Goal: Check status: Check status

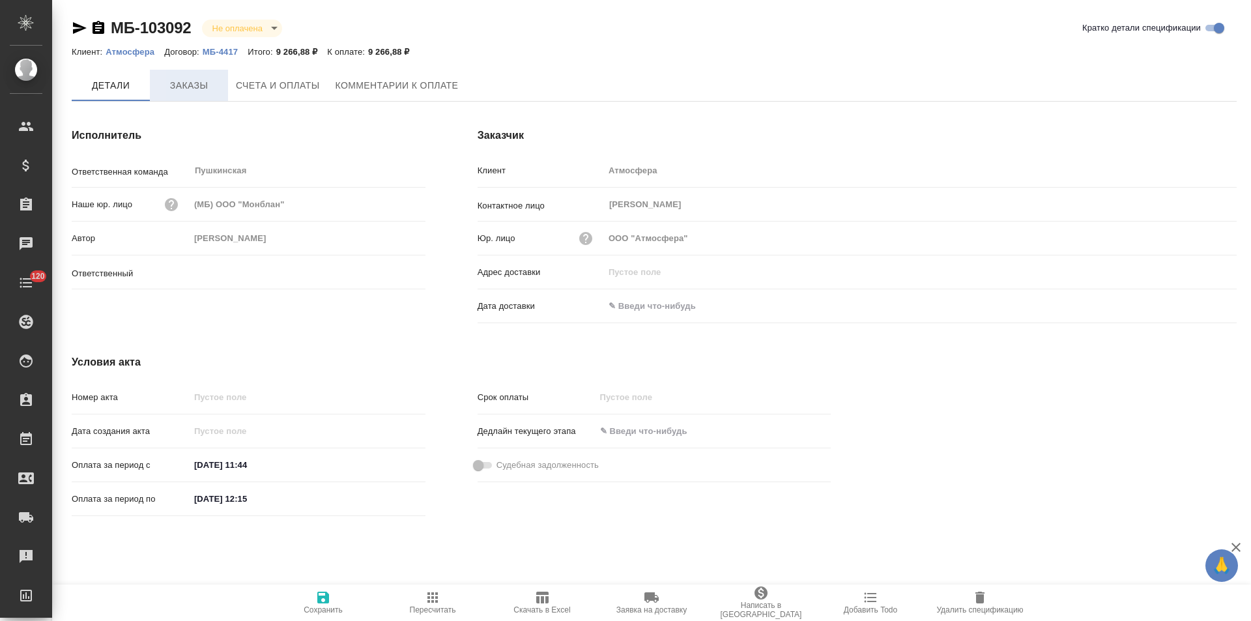
type input "[PERSON_NAME]"
click at [207, 97] on button "Заказы" at bounding box center [189, 85] width 78 height 31
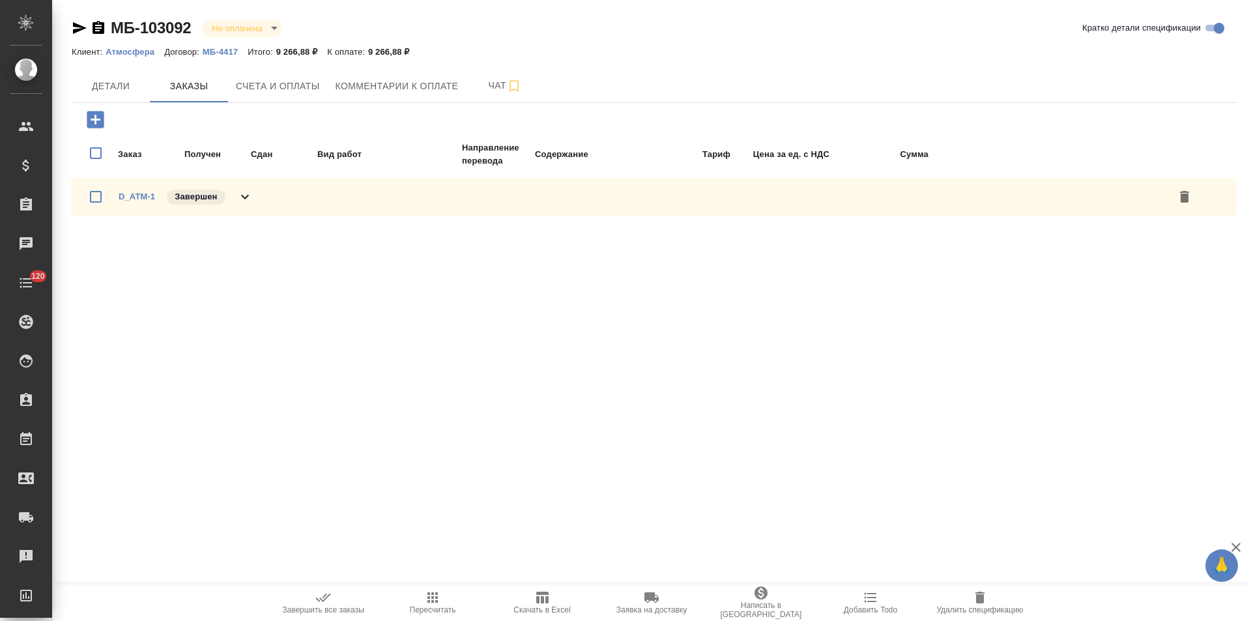
click at [255, 203] on div "D_ATM-1 Завершен" at bounding box center [654, 197] width 1165 height 38
click at [129, 89] on span "Детали" at bounding box center [110, 86] width 63 height 16
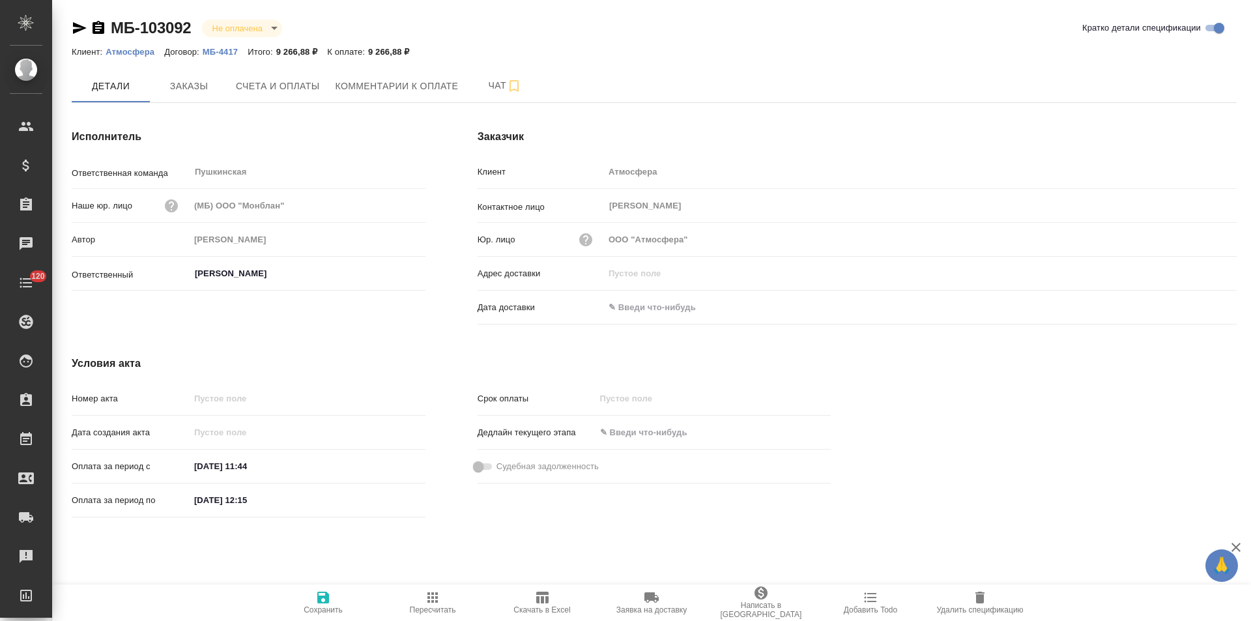
click at [96, 33] on icon "button" at bounding box center [98, 27] width 12 height 13
click at [59, 76] on div "МБ-103092 Не оплачена notPayed Кратко детали спецификации Клиент: Атмосфера Дог…" at bounding box center [651, 278] width 1198 height 556
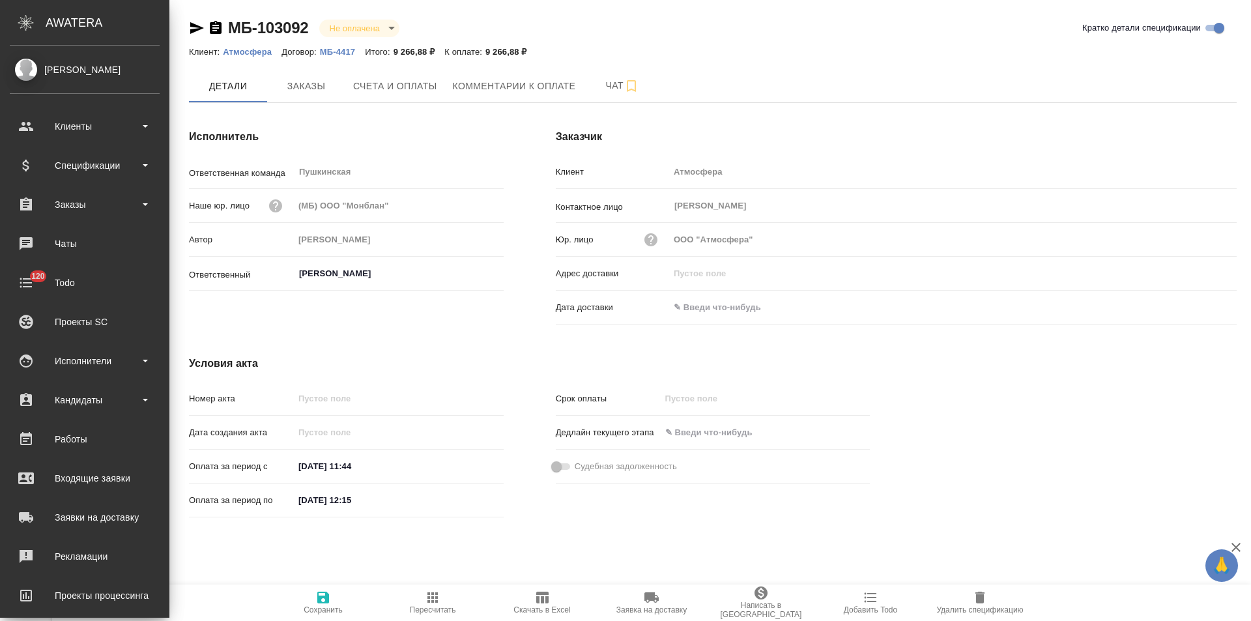
click at [42, 70] on div "[PERSON_NAME] Юлия" at bounding box center [85, 70] width 150 height 14
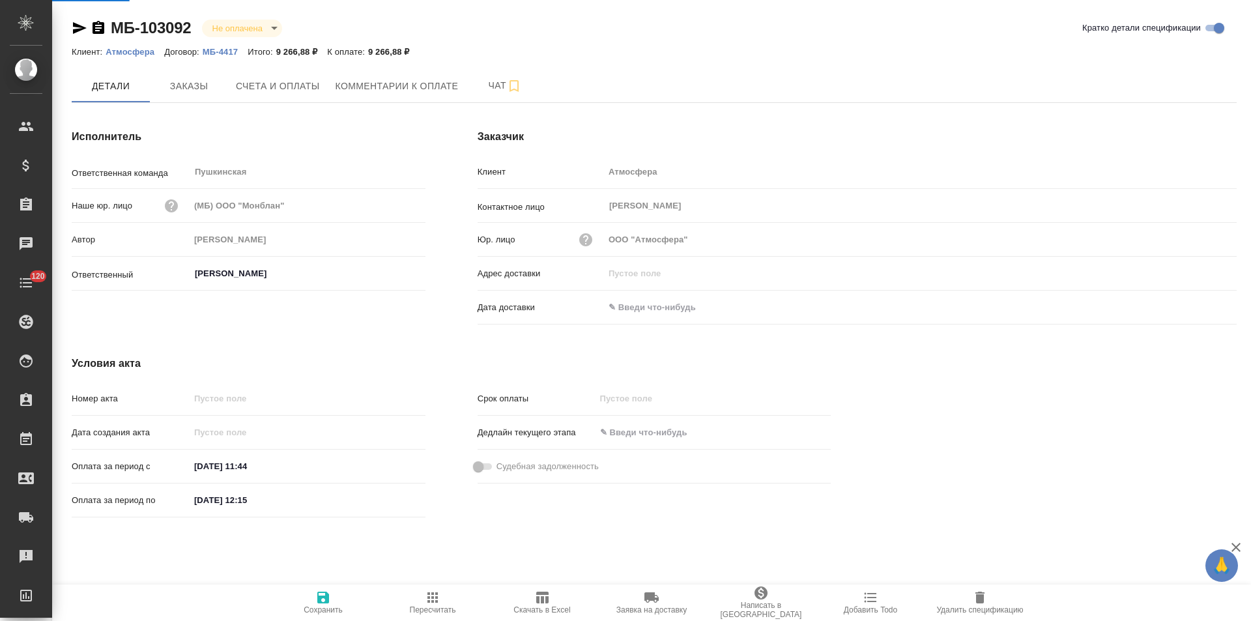
drag, startPoint x: 788, startPoint y: 191, endPoint x: 787, endPoint y: 201, distance: 9.8
click at [788, 191] on div "Клиент Атмосфера" at bounding box center [856, 177] width 759 height 34
click at [486, 441] on div "Дедлайн текущего этапа" at bounding box center [654, 432] width 354 height 23
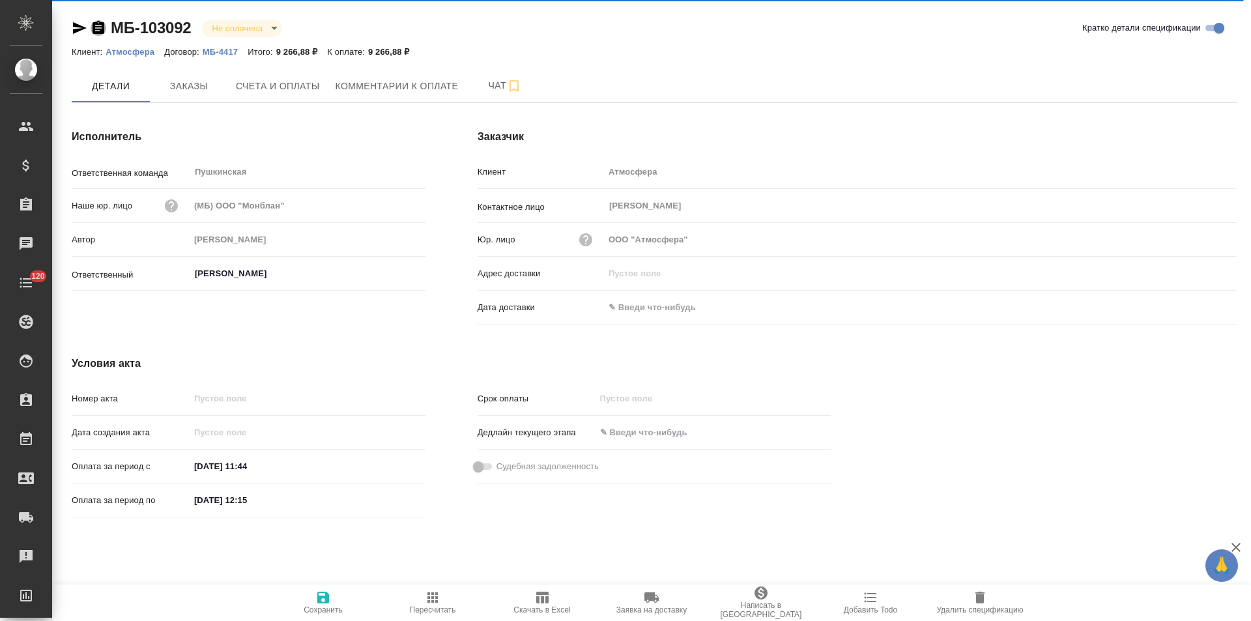
click at [97, 32] on icon "button" at bounding box center [98, 27] width 12 height 13
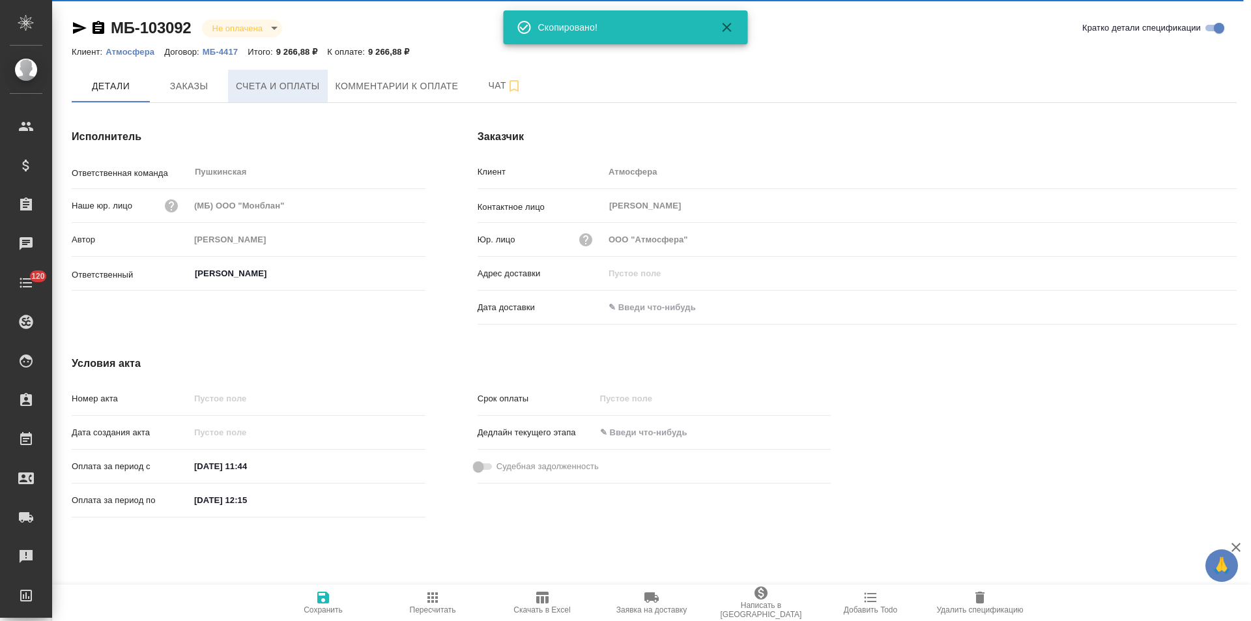
click at [262, 90] on span "Счета и оплаты" at bounding box center [278, 86] width 84 height 16
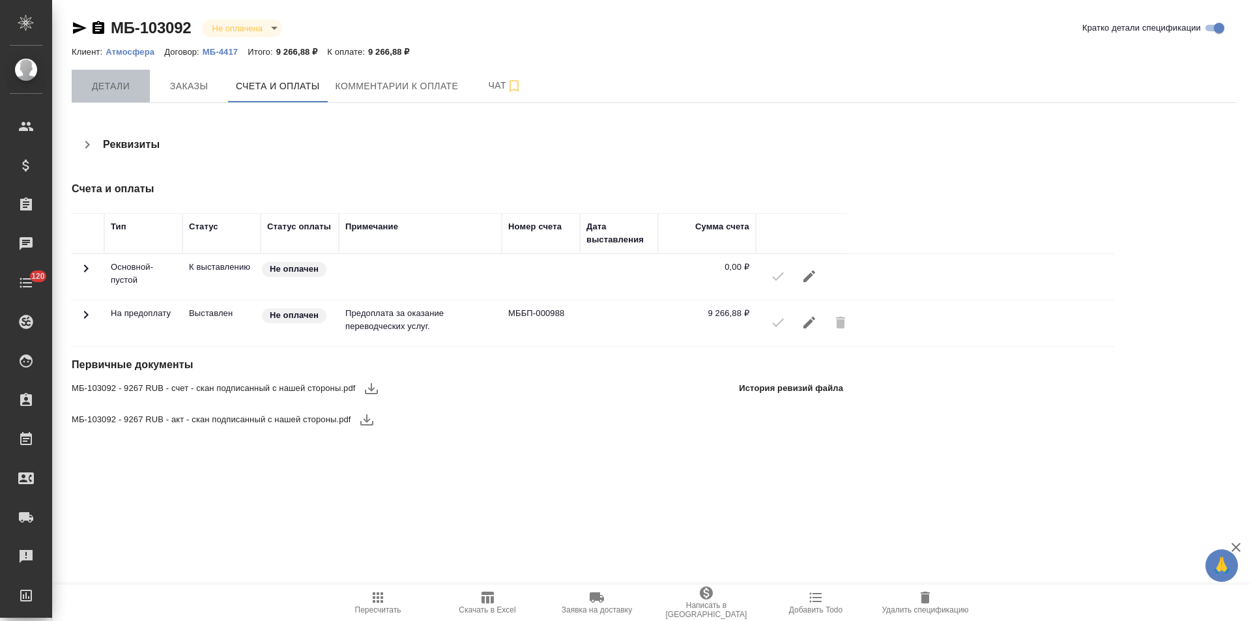
click at [115, 94] on button "Детали" at bounding box center [111, 86] width 78 height 33
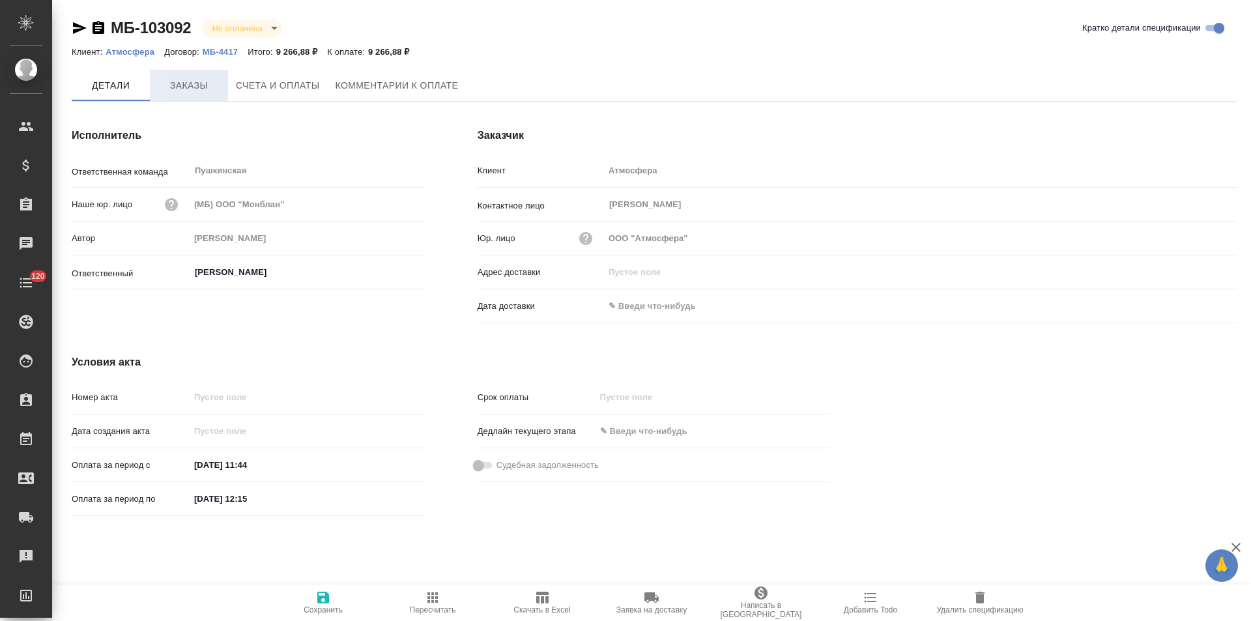
click at [190, 91] on span "Заказы" at bounding box center [189, 86] width 63 height 16
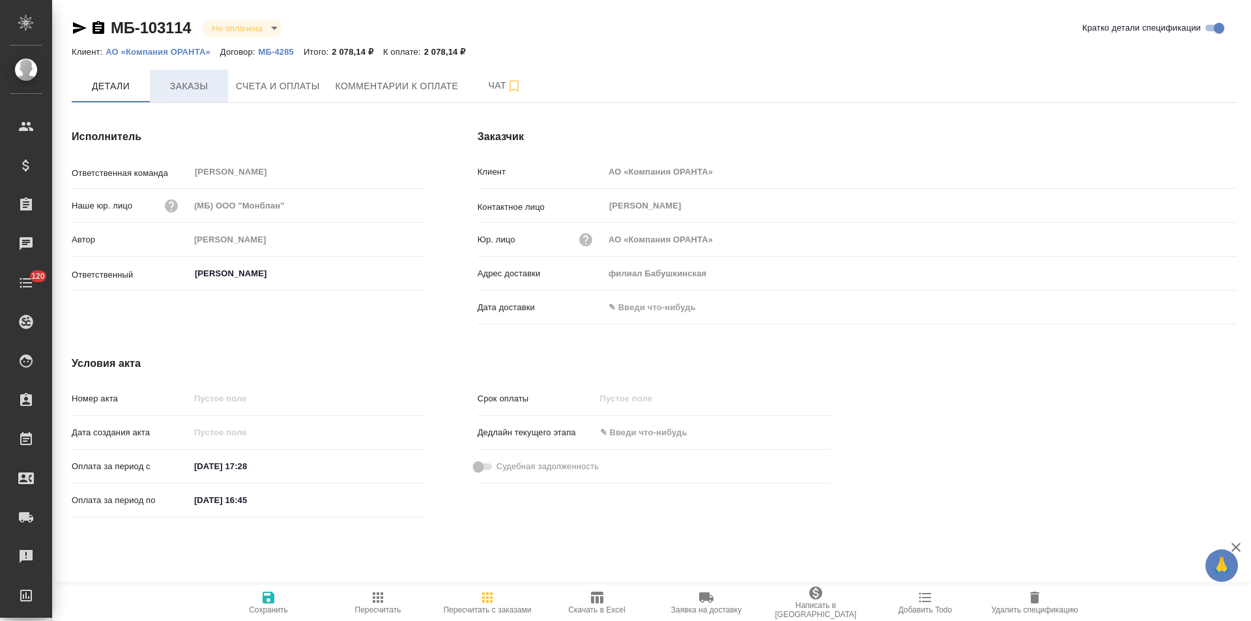
click at [196, 87] on span "Заказы" at bounding box center [189, 86] width 63 height 16
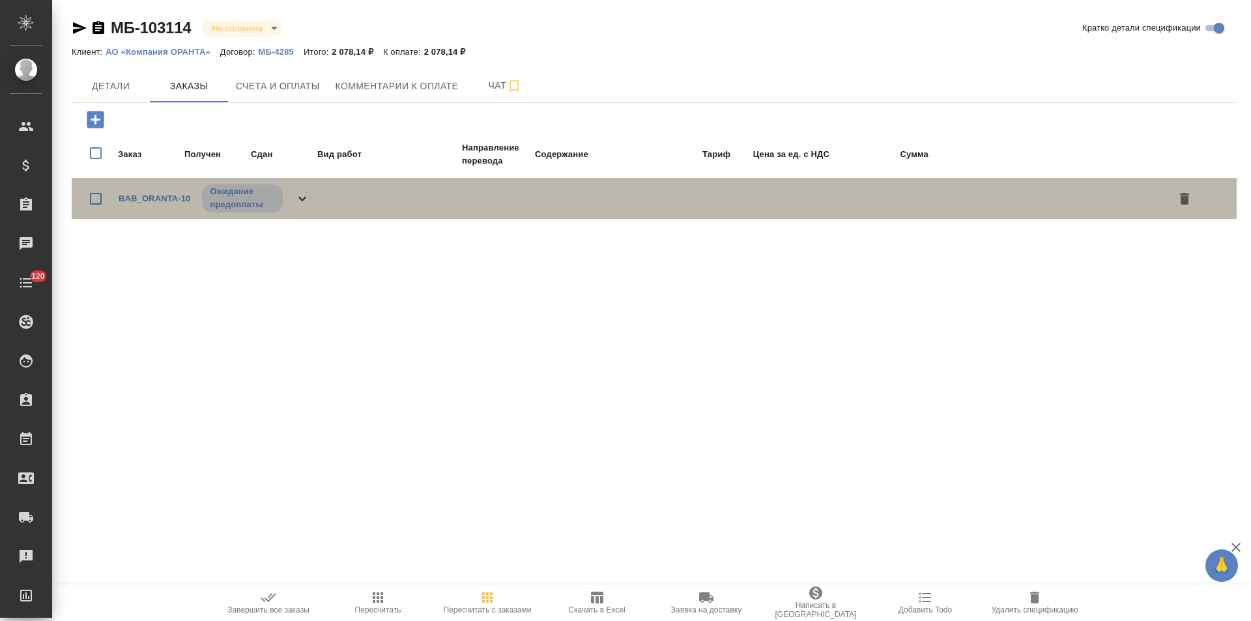
click at [302, 199] on icon at bounding box center [302, 198] width 8 height 5
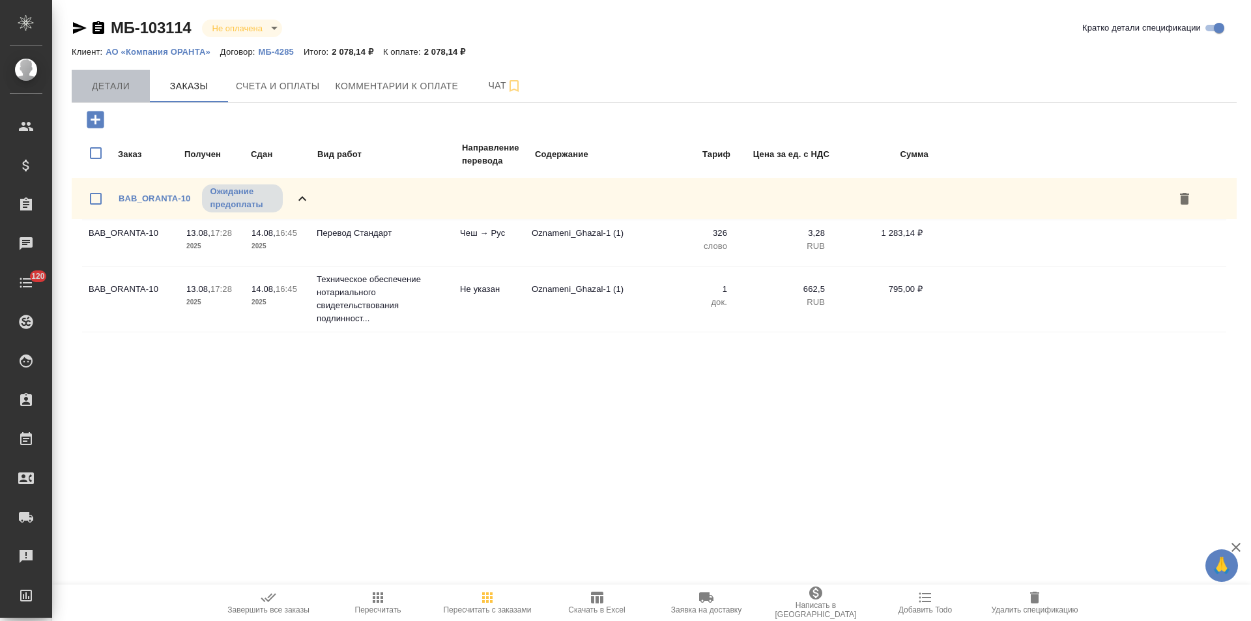
click at [124, 91] on span "Детали" at bounding box center [110, 86] width 63 height 16
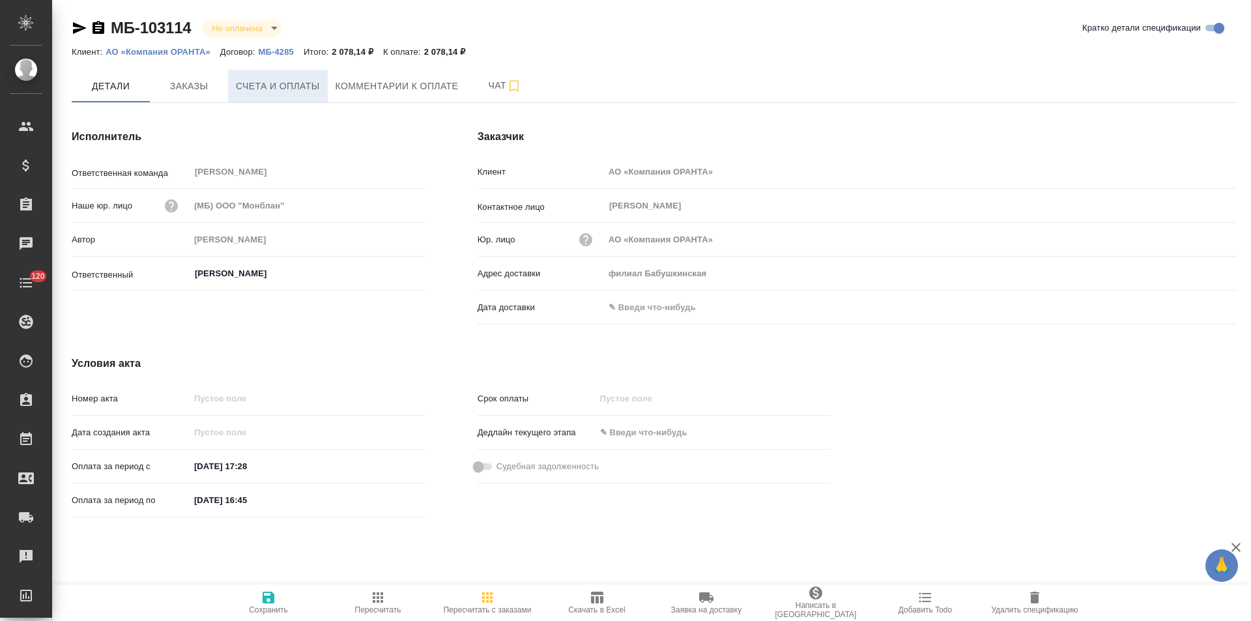
click at [261, 95] on button "Счета и оплаты" at bounding box center [278, 86] width 100 height 33
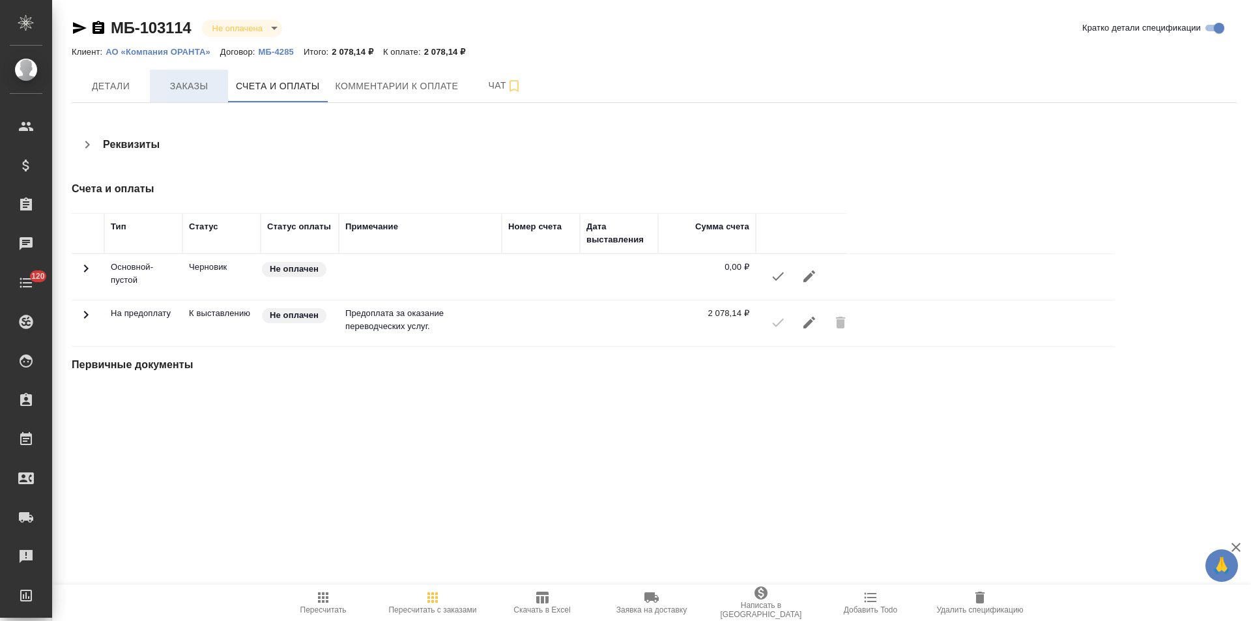
click at [190, 96] on button "Заказы" at bounding box center [189, 86] width 78 height 33
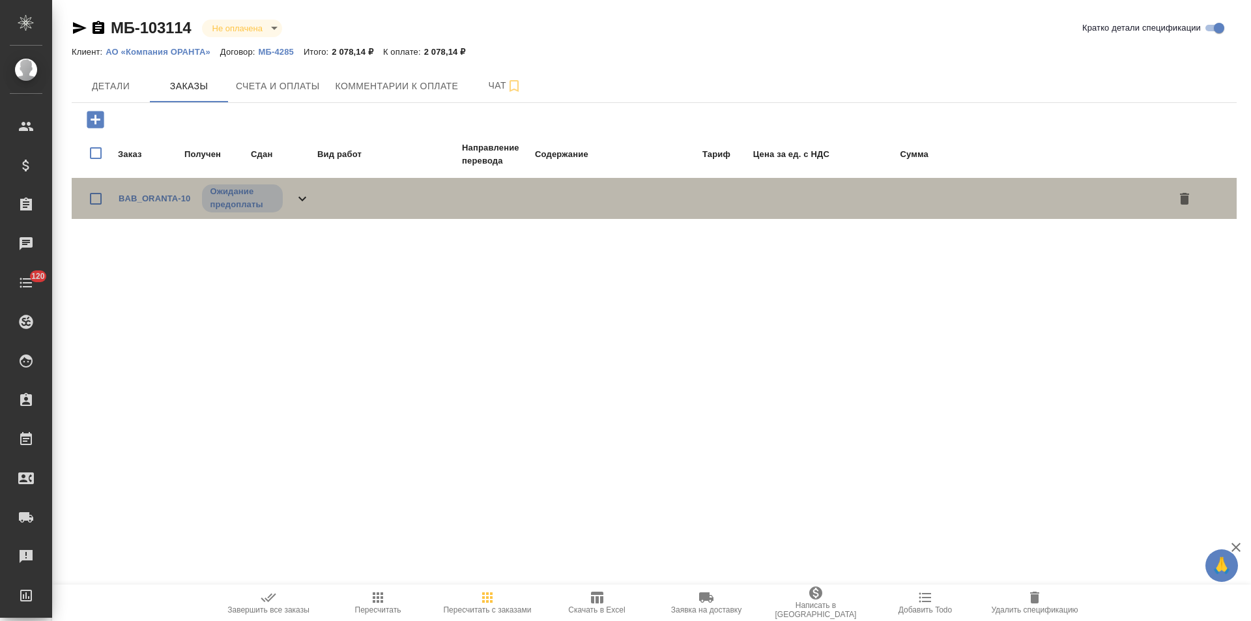
click at [289, 204] on div "BAB_ORANTA-10 Ожидание предоплаты" at bounding box center [214, 198] width 191 height 31
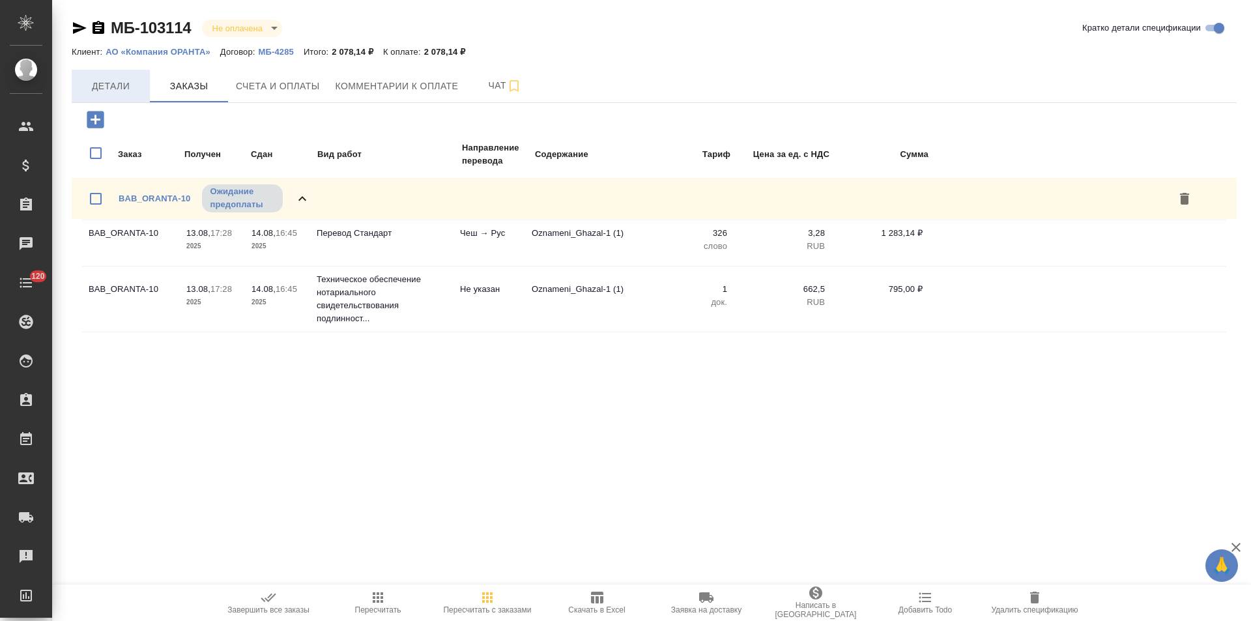
click at [111, 92] on span "Детали" at bounding box center [110, 86] width 63 height 16
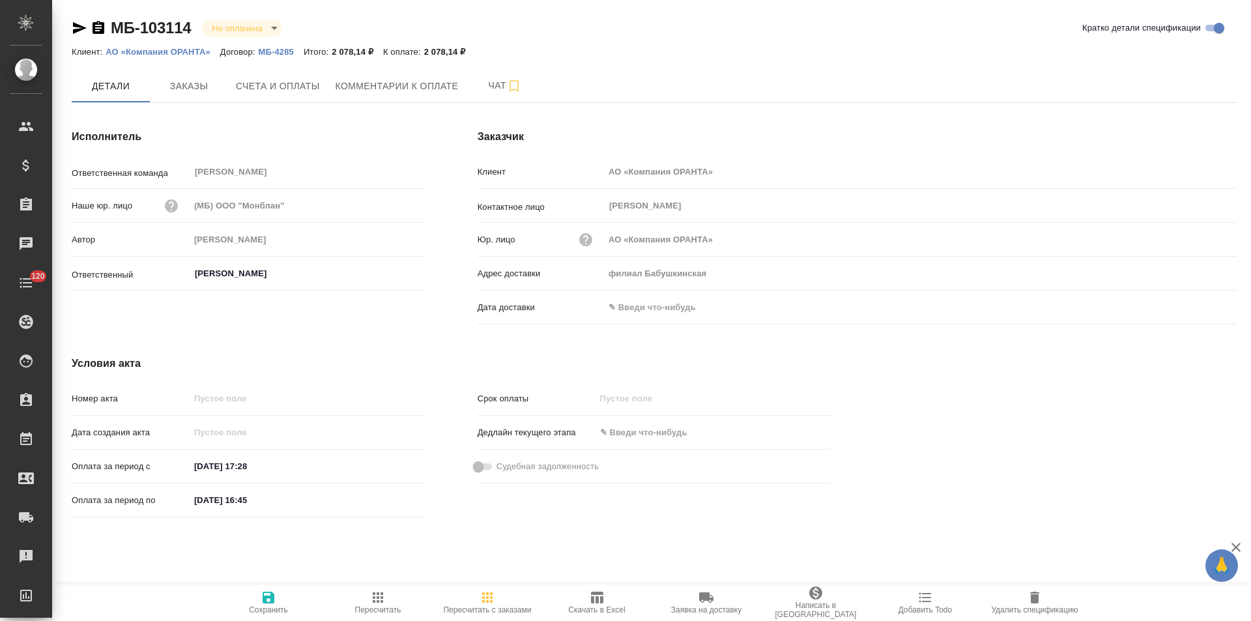
click at [270, 53] on p "МБ-4285" at bounding box center [281, 52] width 45 height 10
click at [173, 52] on p "АО «Компания ОРАНТА»" at bounding box center [163, 52] width 115 height 10
click at [459, 173] on div "Заказчик Клиент АО «Компания ОРАНТА» Контактное лицо Куликова Юлия ​ Юр. лицо А…" at bounding box center [856, 229] width 811 height 253
click at [98, 28] on icon "button" at bounding box center [99, 28] width 16 height 16
click at [442, 156] on div "Исполнитель Ответственная команда Бабушкинская ​ Наше юр. лицо (МБ) ООО "Монбла…" at bounding box center [249, 229] width 406 height 253
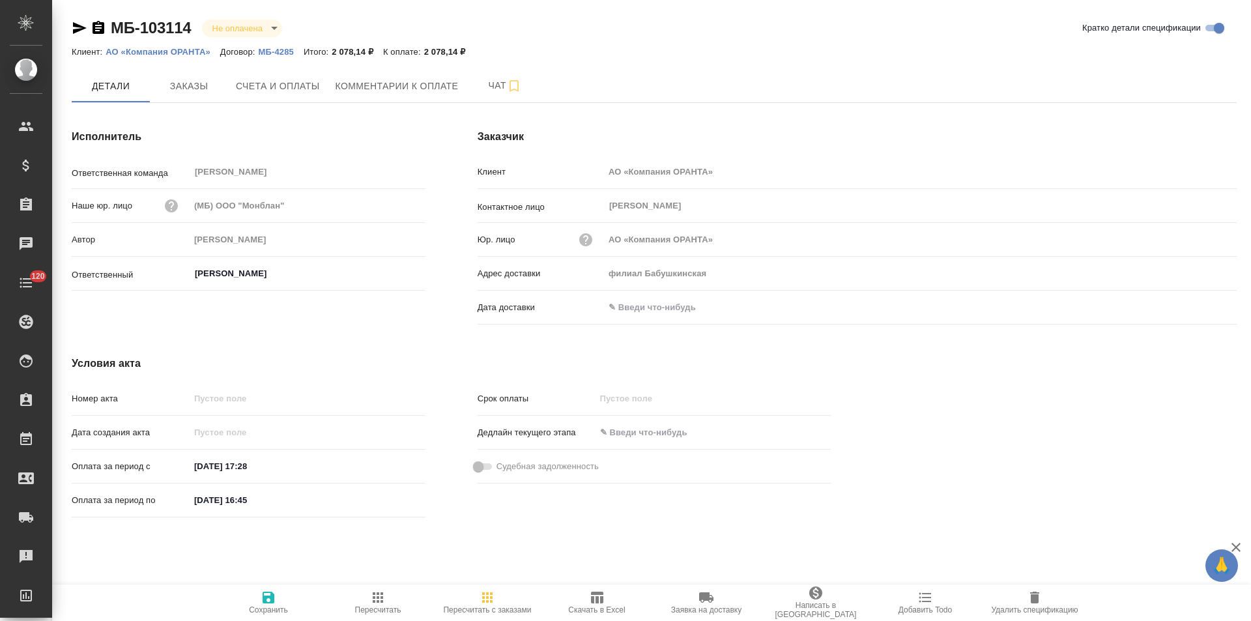
click at [449, 186] on div "Исполнитель Ответственная команда Бабушкинская ​ Наше юр. лицо (МБ) ООО "Монбла…" at bounding box center [249, 229] width 406 height 253
click at [454, 335] on div "Условия акта Номер акта Дата создания акта Оплата за период с 13.08.2025 17:28 …" at bounding box center [451, 439] width 811 height 219
click at [438, 305] on div "Исполнитель Ответственная команда Бабушкинская ​ Наше юр. лицо (МБ) ООО "Монбла…" at bounding box center [249, 229] width 406 height 253
click at [289, 92] on span "Счета и оплаты" at bounding box center [278, 86] width 84 height 16
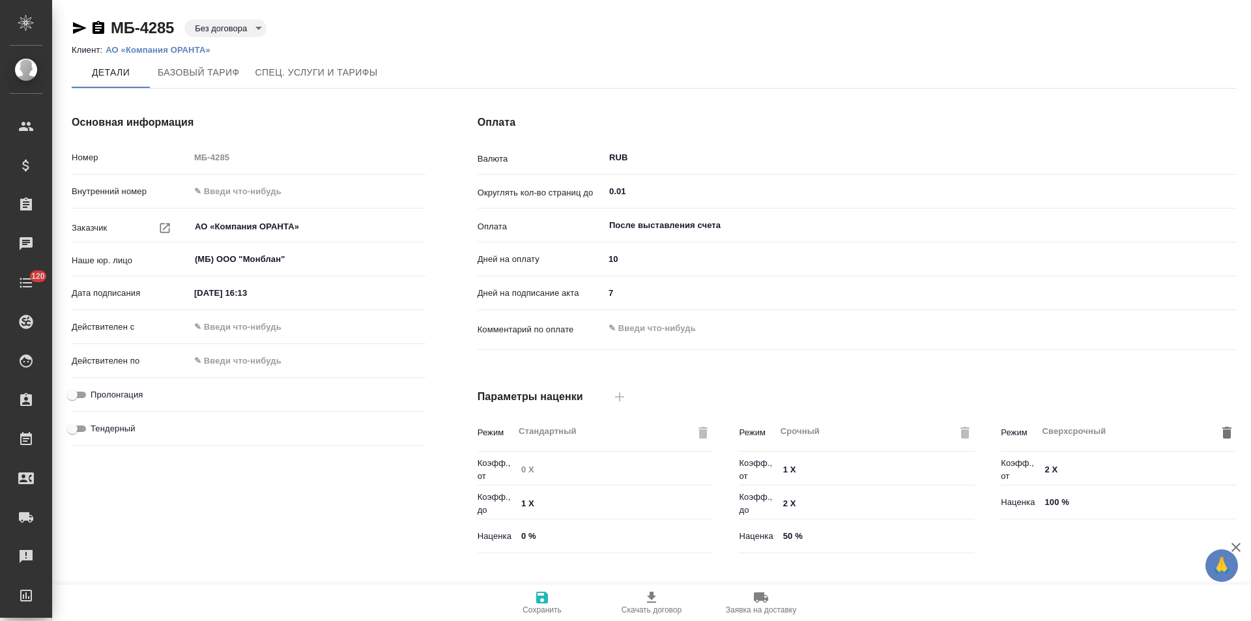
scroll to position [265, 0]
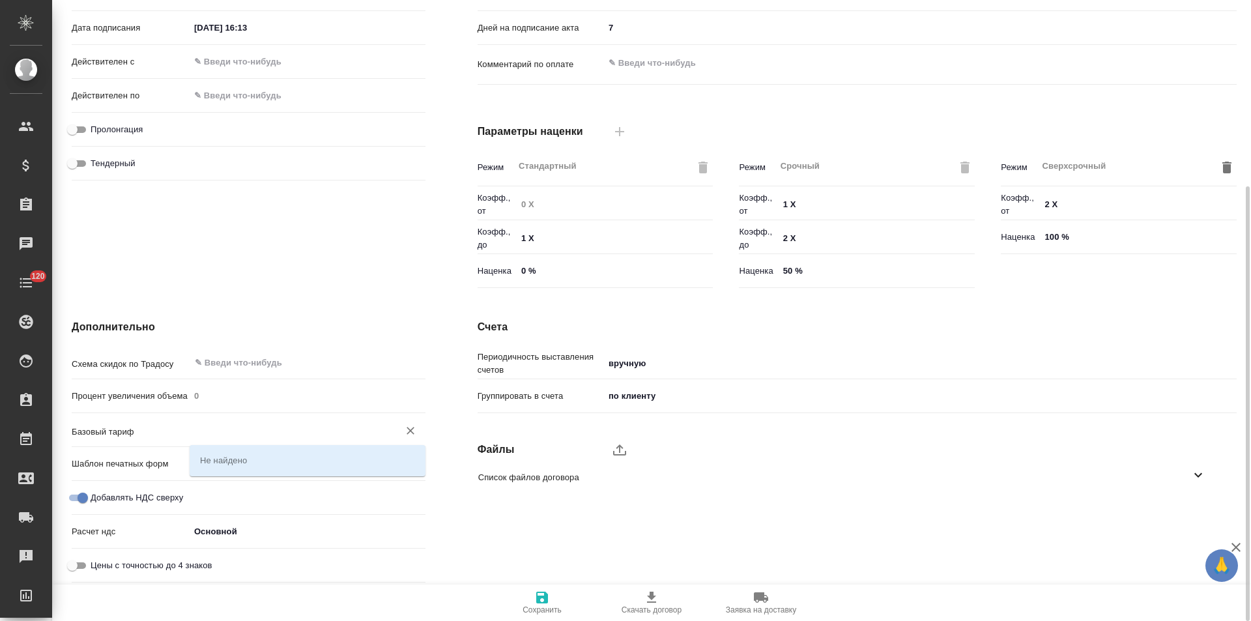
click at [234, 433] on input "text" at bounding box center [285, 430] width 184 height 16
click at [457, 298] on div "Счета Периодичность выставления счетов вручную manual Группировать в счета по к…" at bounding box center [856, 453] width 811 height 320
type input "Базовый ТП 2025"
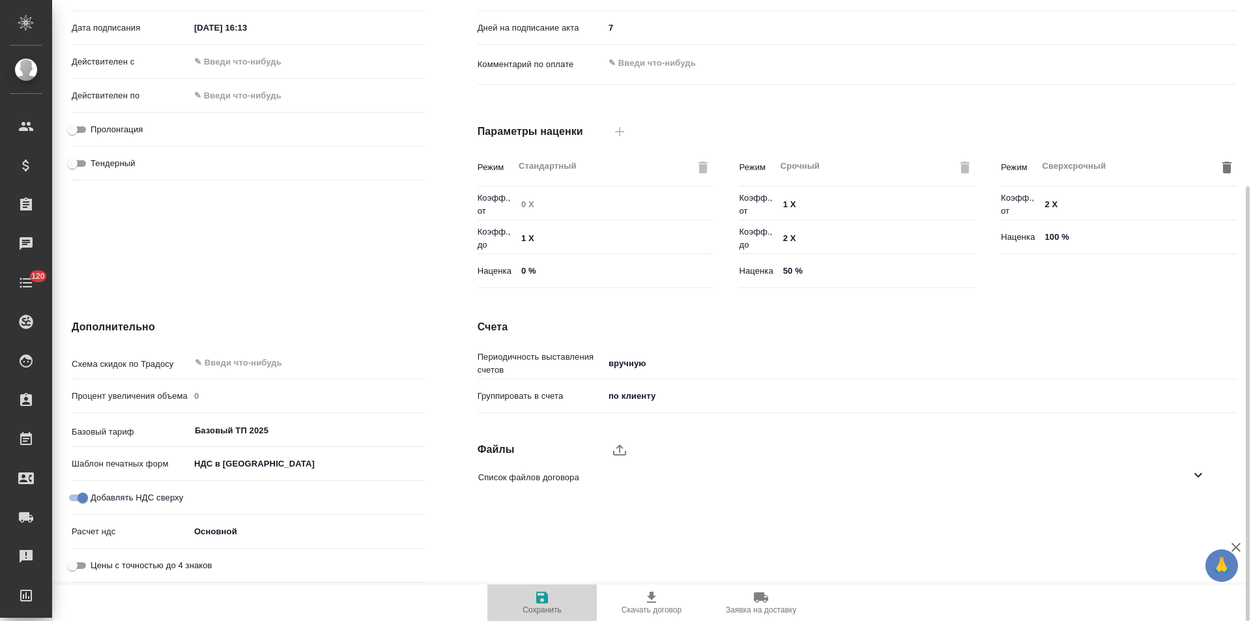
click at [542, 608] on span "Сохранить" at bounding box center [541, 609] width 39 height 9
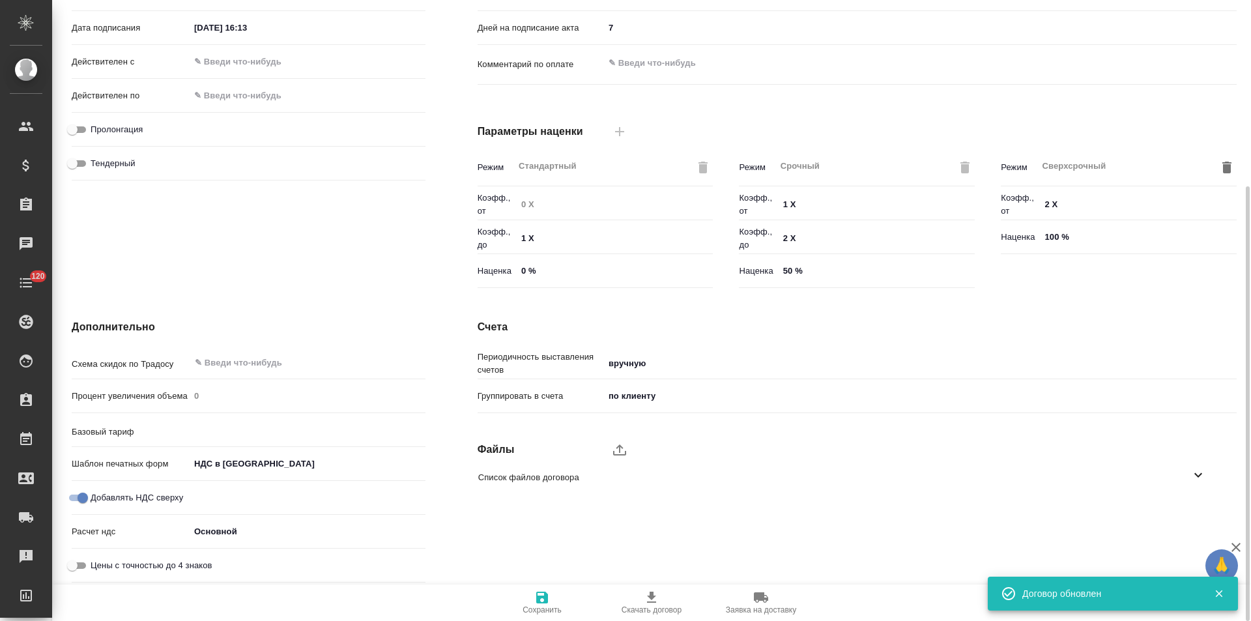
type input "Базовый ТП 2025"
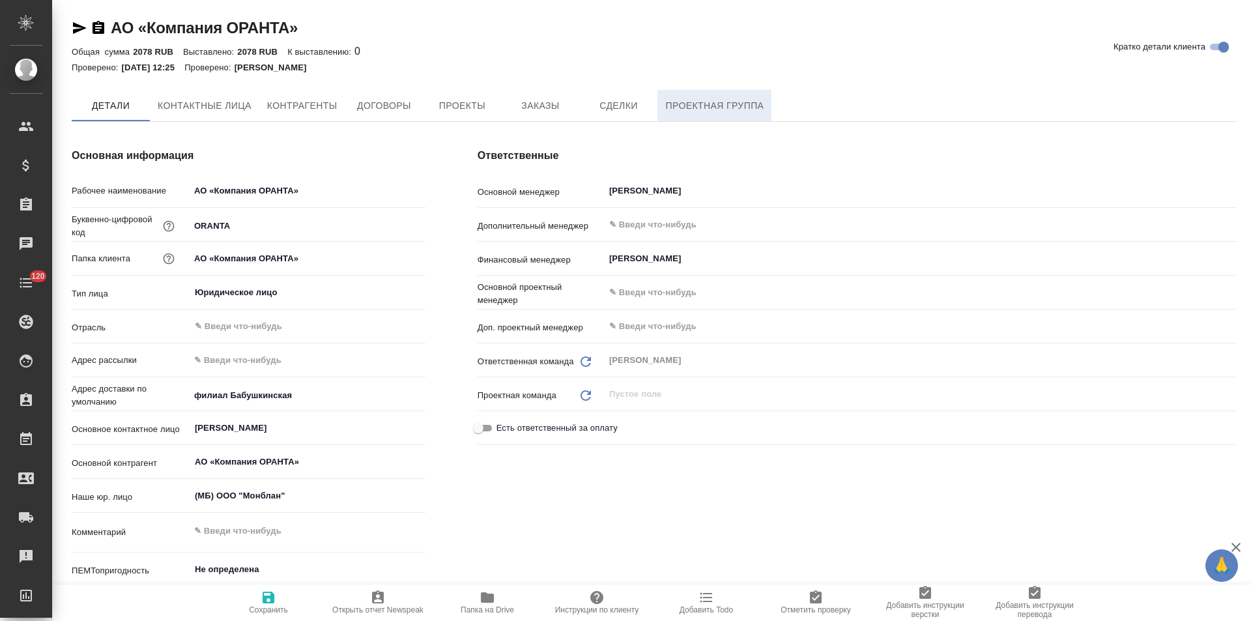
type textarea "x"
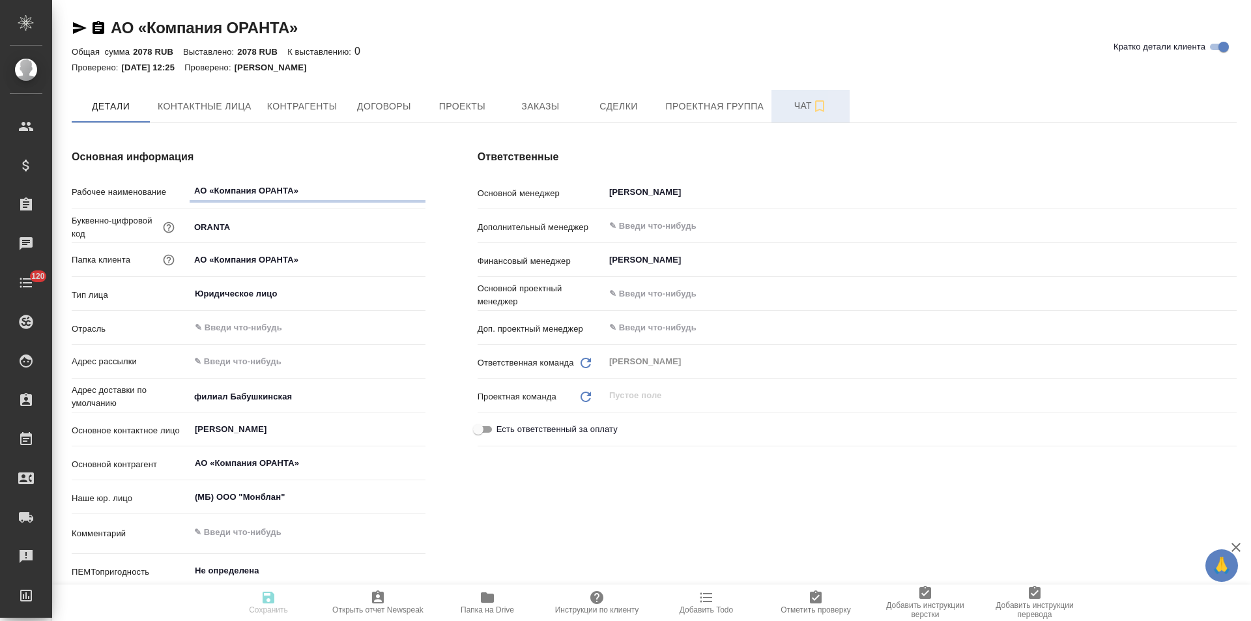
type textarea "x"
click at [784, 109] on span "Чат" at bounding box center [810, 106] width 63 height 16
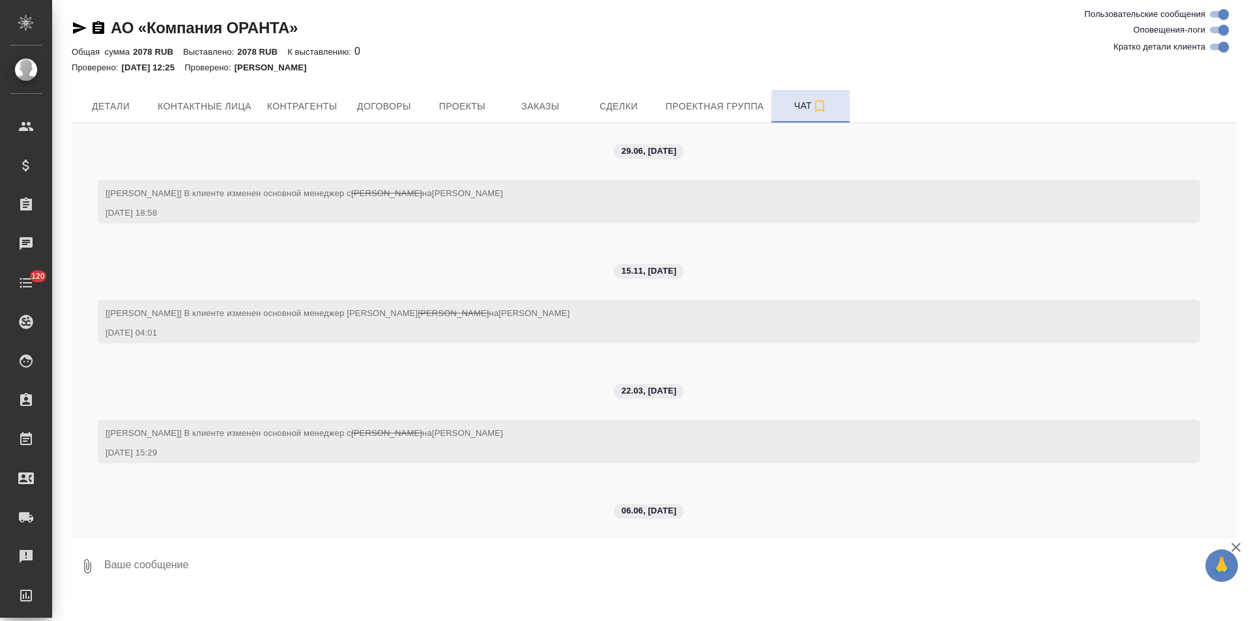
scroll to position [1619, 0]
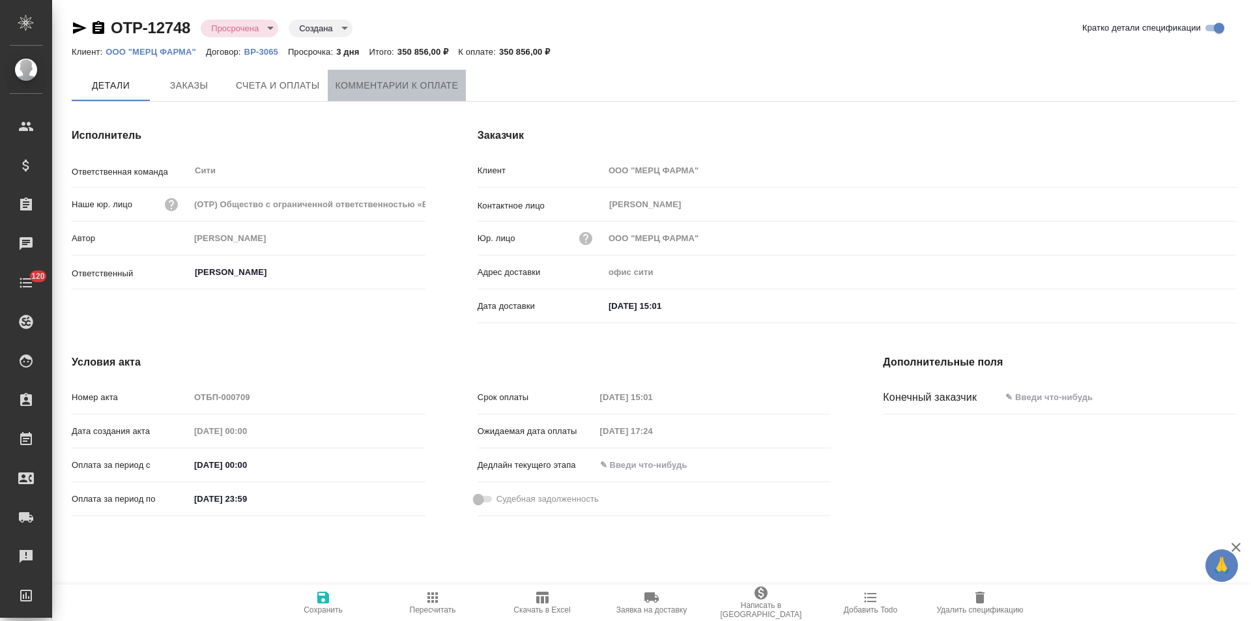
click at [427, 91] on span "Комментарии к оплате" at bounding box center [396, 86] width 123 height 16
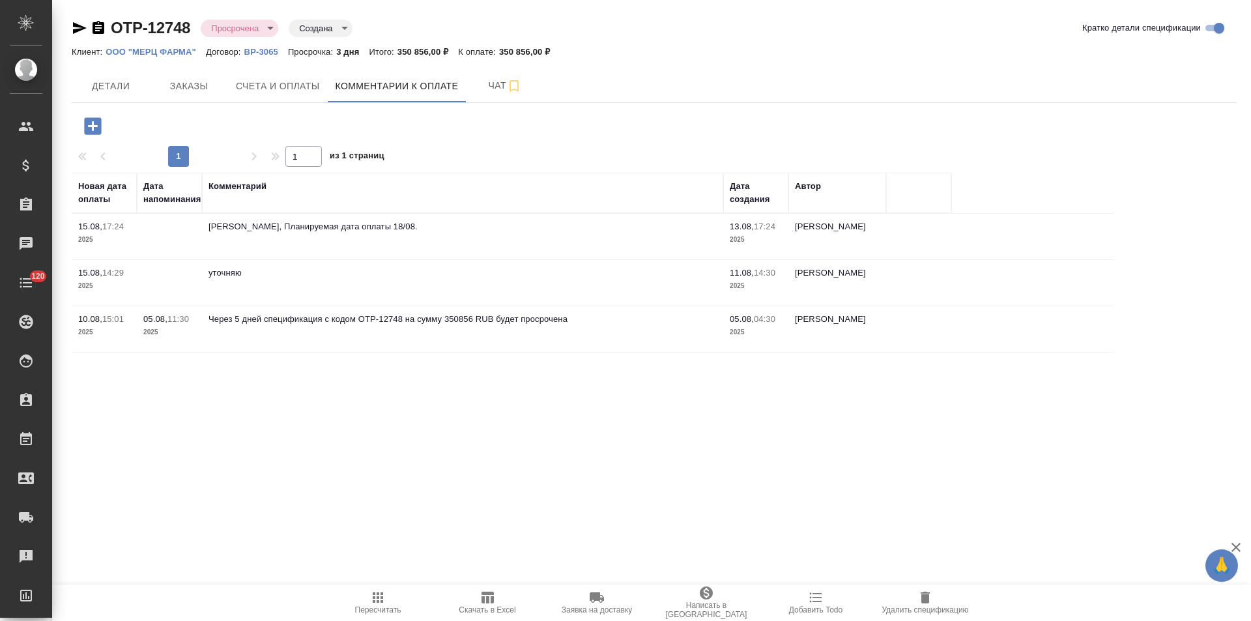
click at [470, 421] on div ".cls-1 fill:#fff; AWATERA Левченко Юлия Клиенты Спецификации Заказы 0 Чаты 120 …" at bounding box center [625, 310] width 1251 height 621
